Goal: Information Seeking & Learning: Learn about a topic

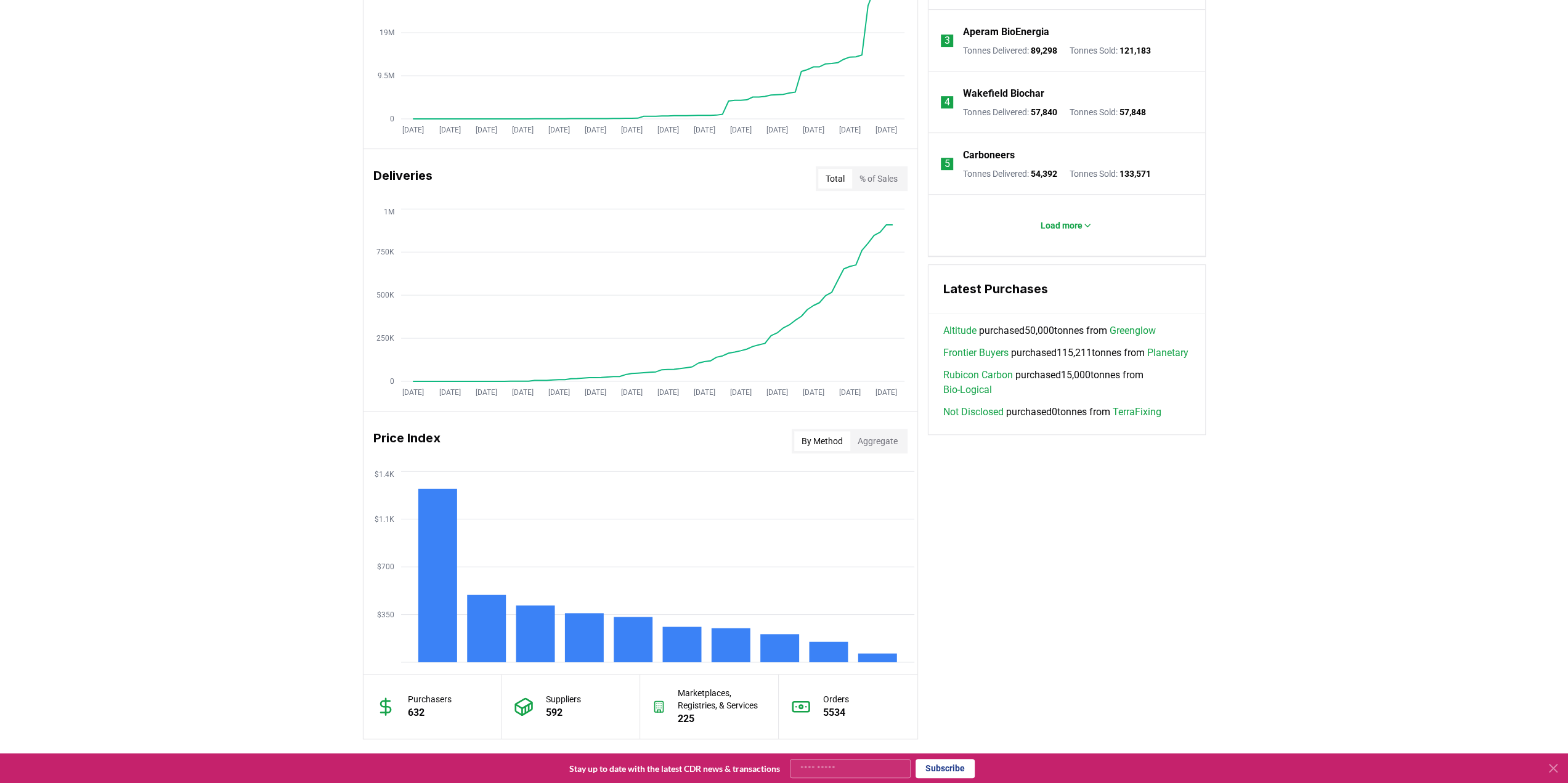
scroll to position [678, 0]
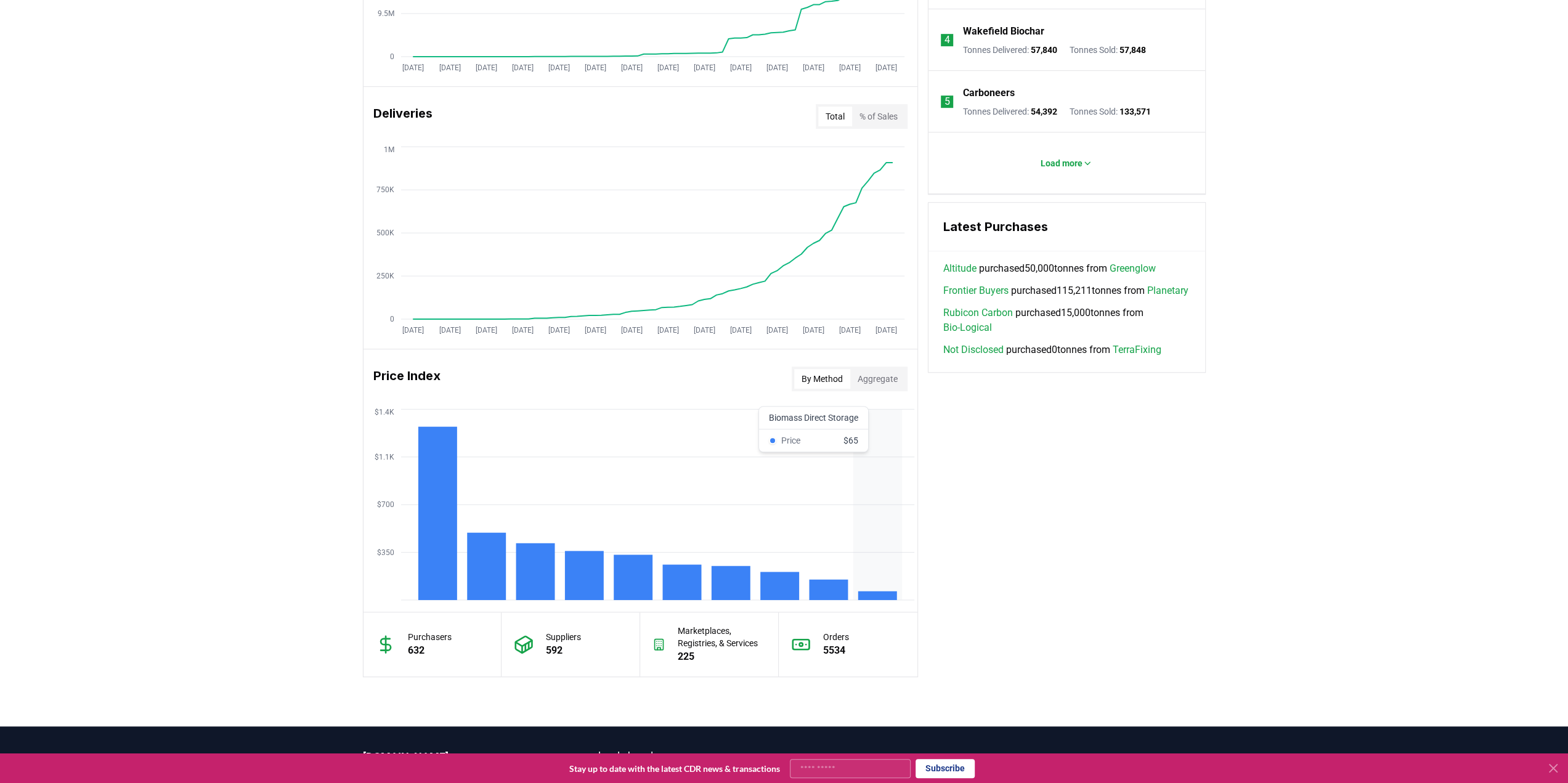
click at [874, 592] on rect at bounding box center [877, 596] width 39 height 9
click at [868, 592] on rect at bounding box center [877, 596] width 39 height 9
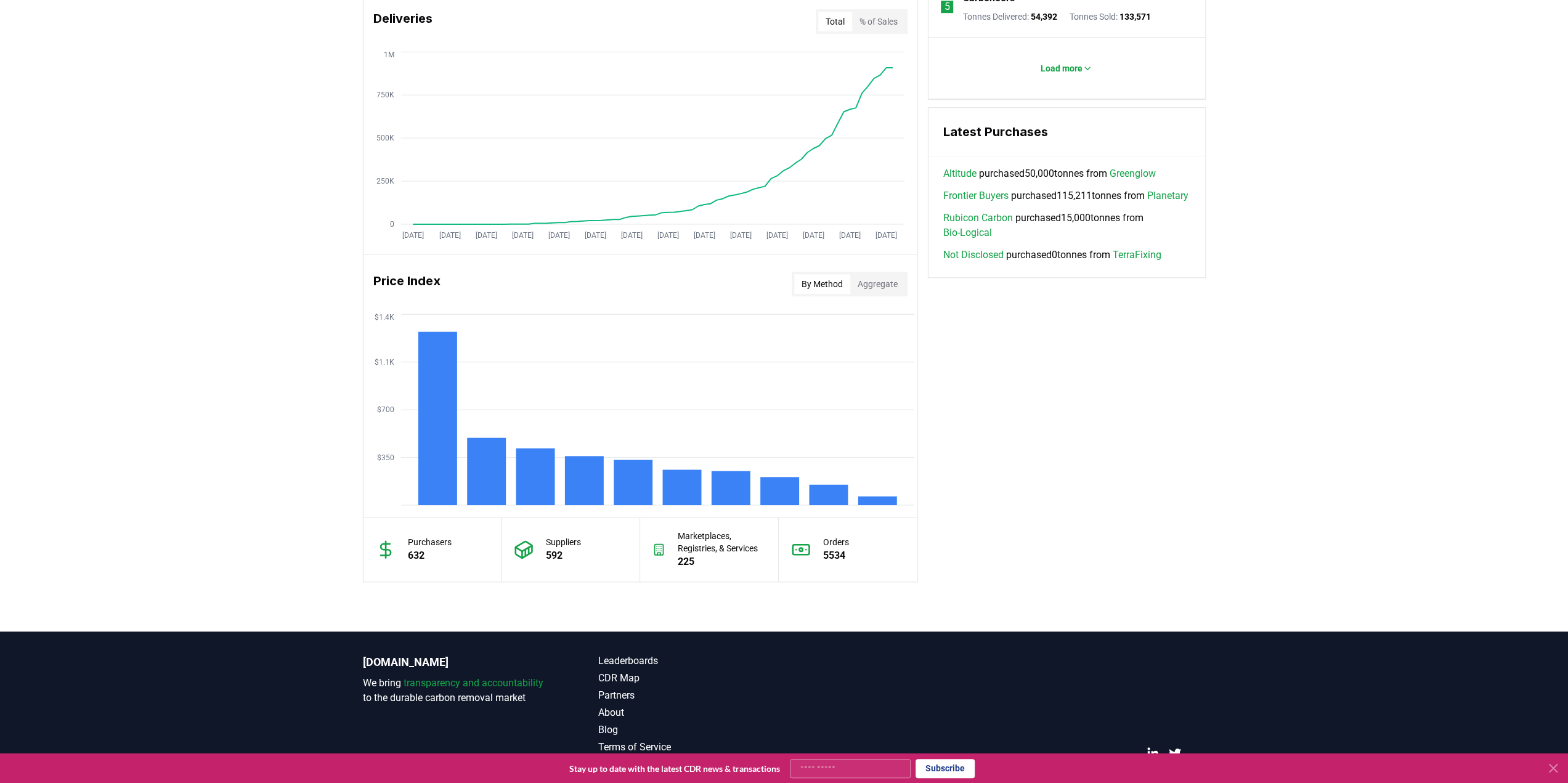
scroll to position [799, 0]
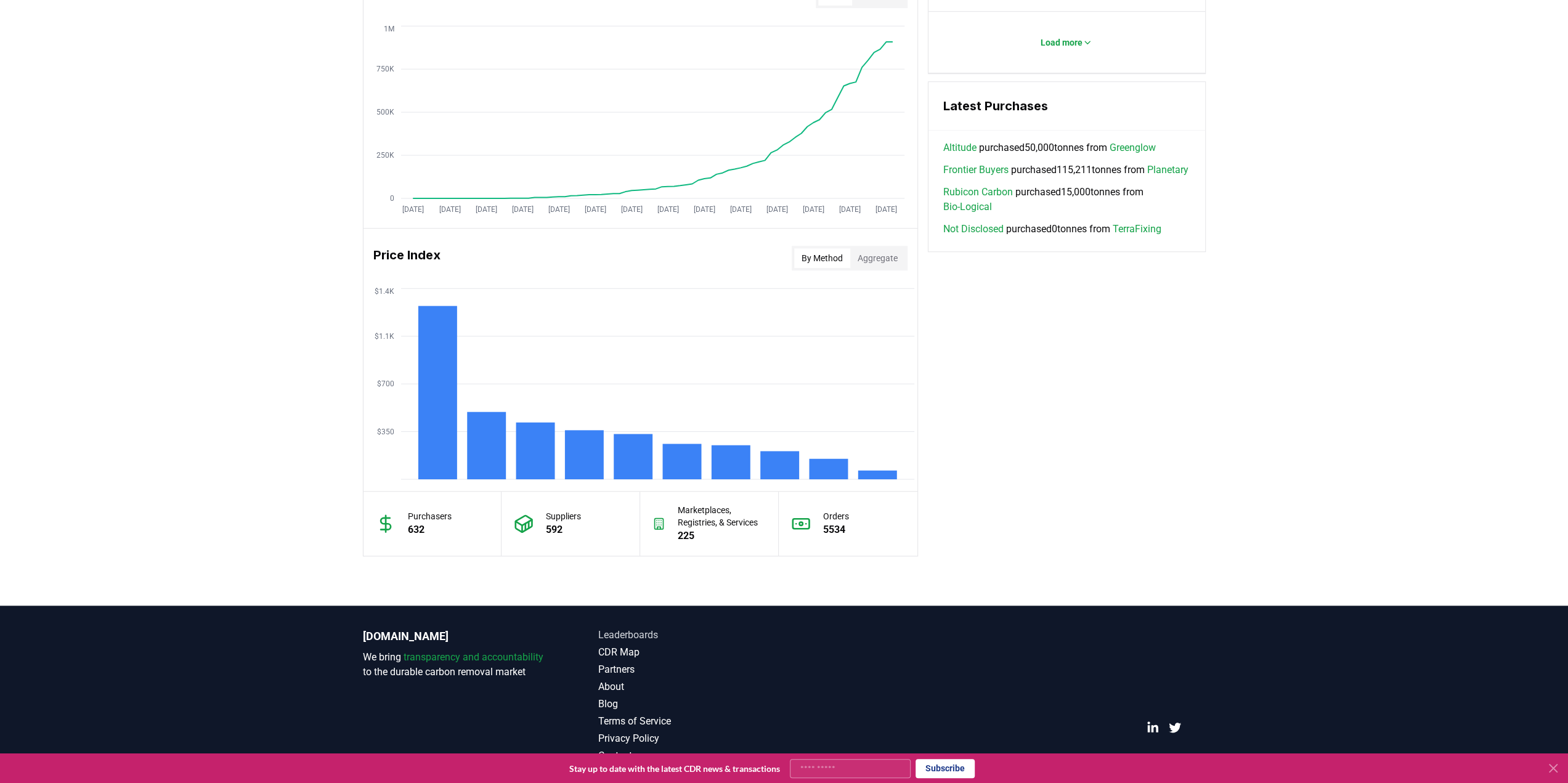
click at [625, 633] on link "Leaderboards" at bounding box center [691, 635] width 186 height 15
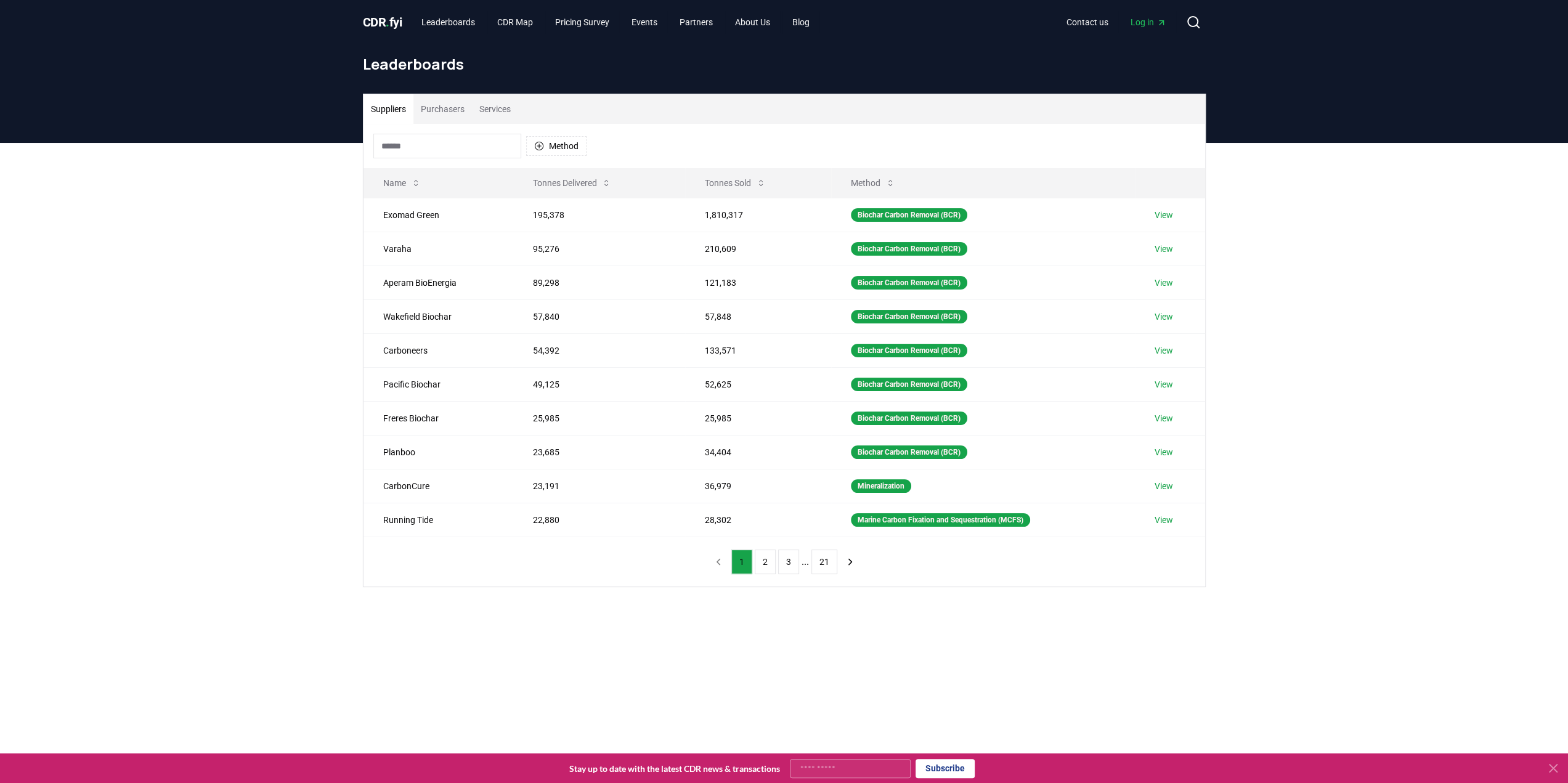
click at [445, 110] on button "Purchasers" at bounding box center [443, 109] width 59 height 29
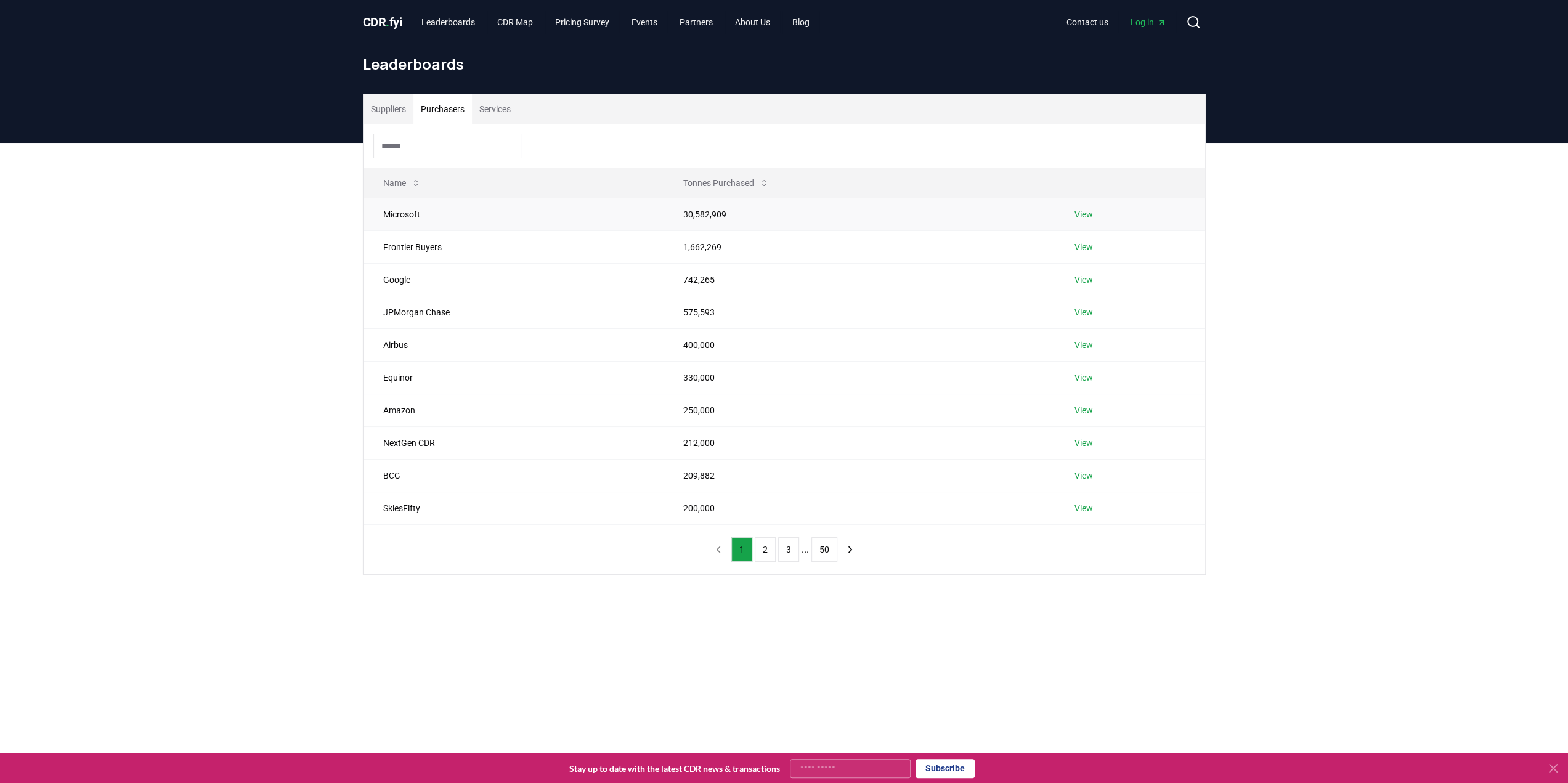
click at [1081, 210] on link "View" at bounding box center [1084, 215] width 19 height 13
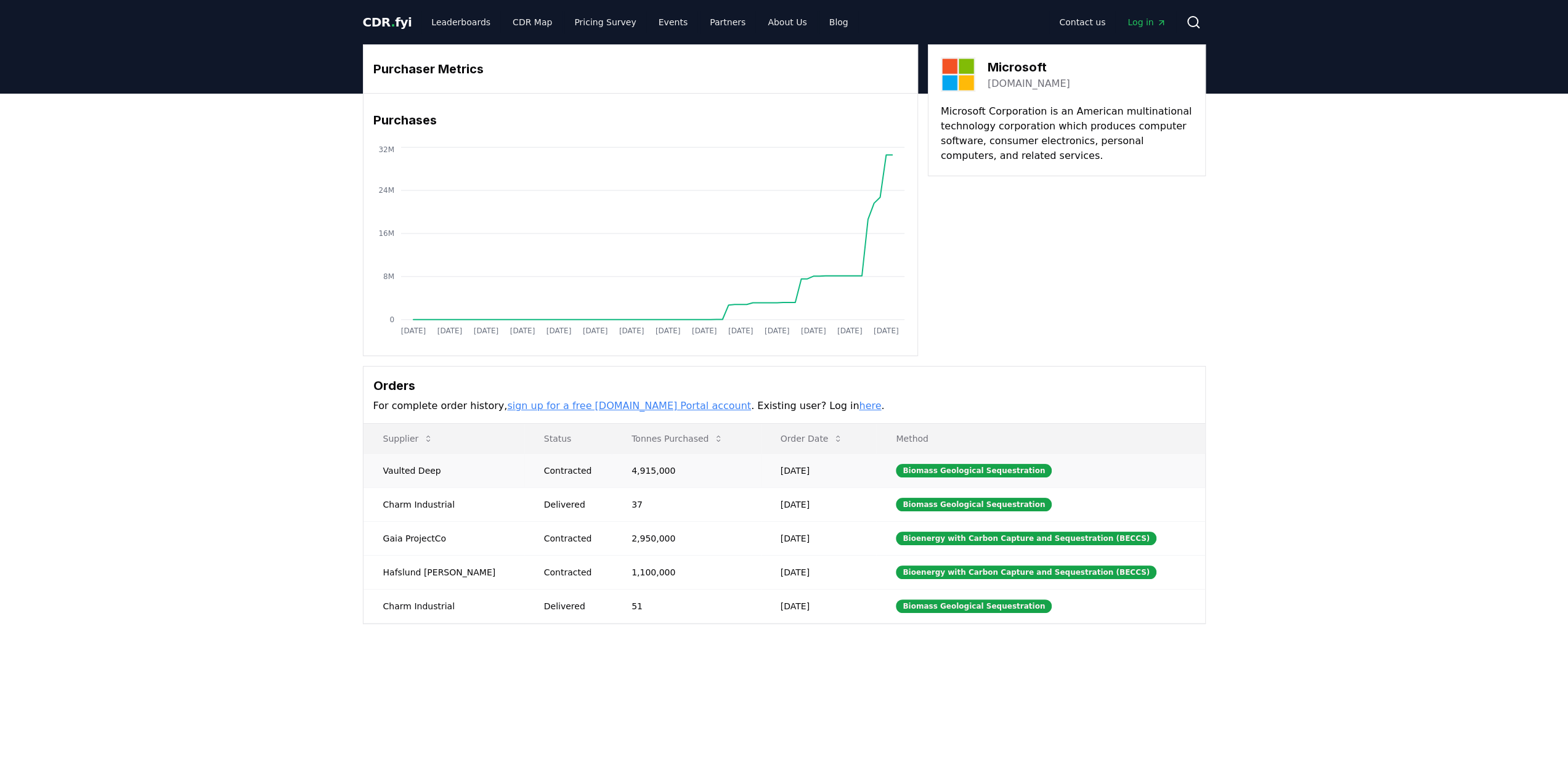
drag, startPoint x: 643, startPoint y: 471, endPoint x: 603, endPoint y: 468, distance: 40.1
